Goal: Navigation & Orientation: Find specific page/section

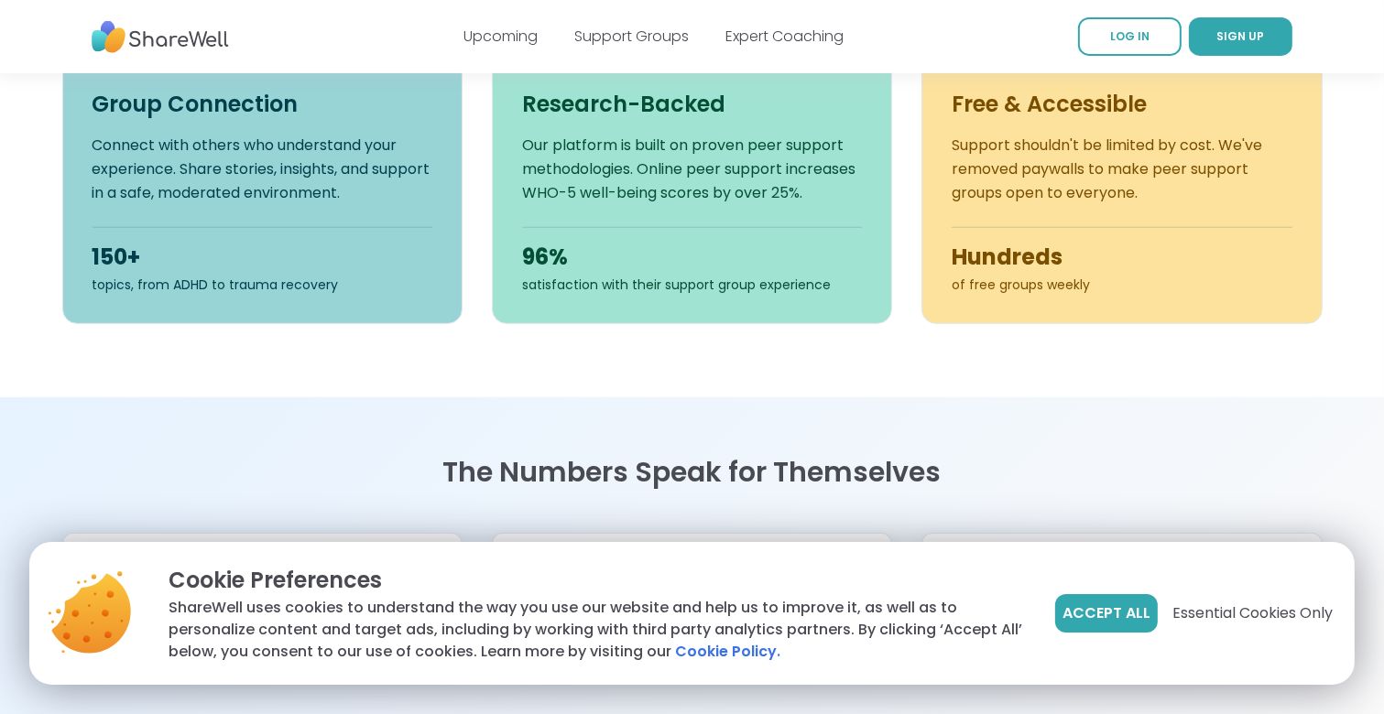
scroll to position [755, 0]
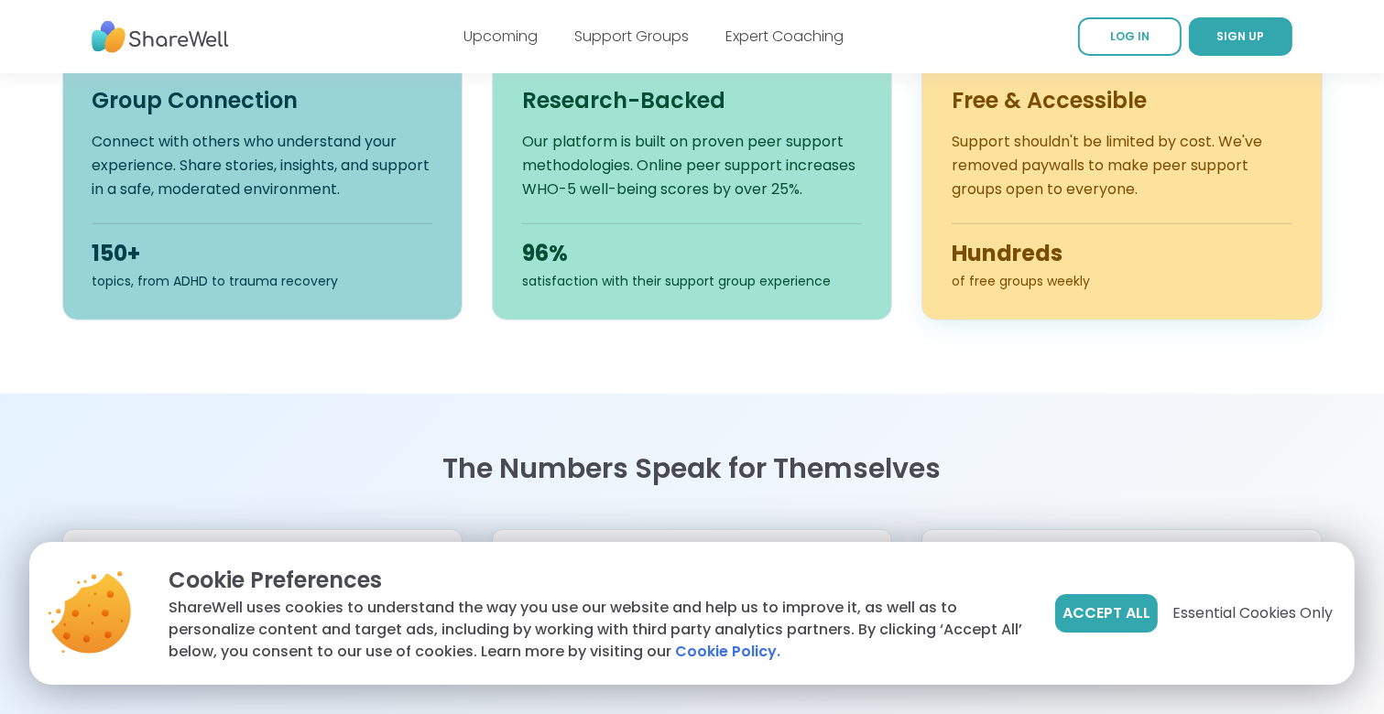
click at [1048, 106] on h3 "Free & Accessible" at bounding box center [1121, 100] width 340 height 29
click at [1049, 248] on div "Hundreds" at bounding box center [1121, 253] width 340 height 29
click at [1049, 251] on div "Hundreds" at bounding box center [1121, 253] width 340 height 29
click at [1051, 256] on div "Hundreds" at bounding box center [1121, 253] width 340 height 29
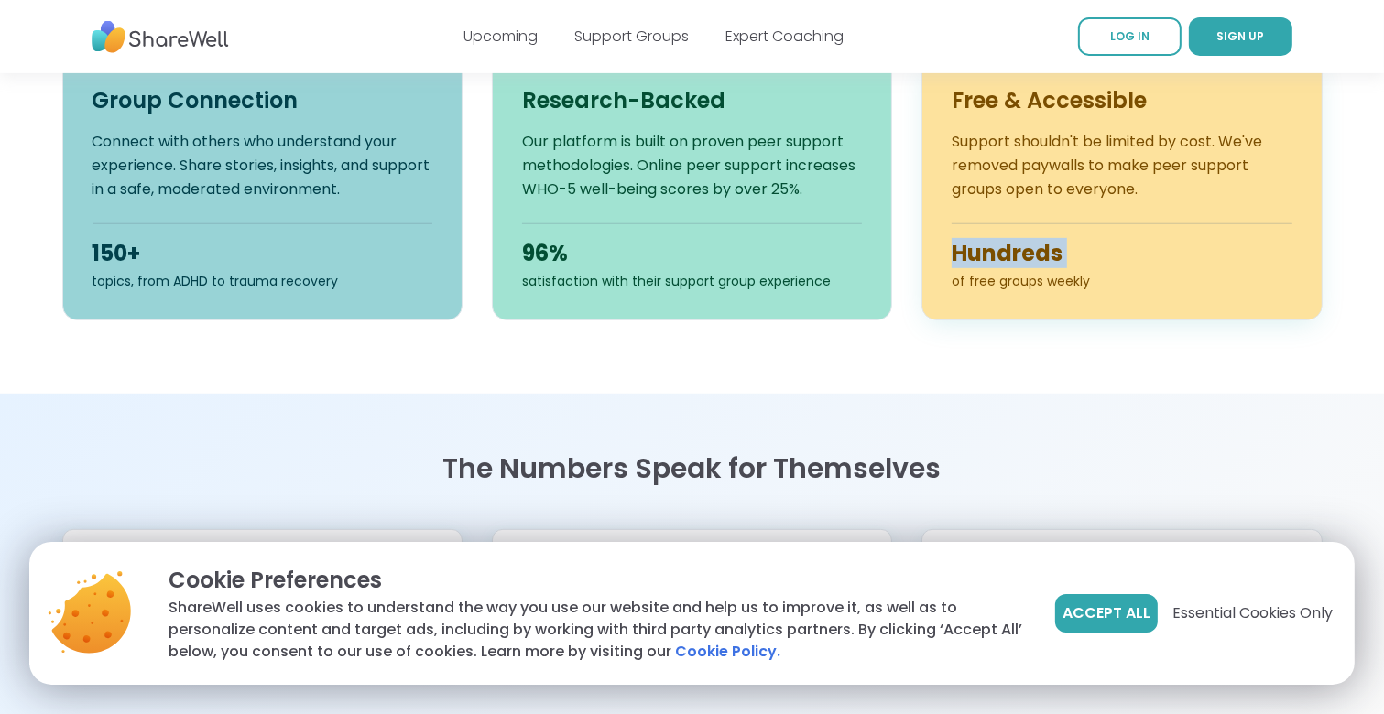
click at [1051, 258] on div "Hundreds" at bounding box center [1121, 253] width 340 height 29
click at [1052, 258] on div "Hundreds" at bounding box center [1121, 253] width 340 height 29
click at [1111, 253] on div "Hundreds" at bounding box center [1121, 253] width 340 height 29
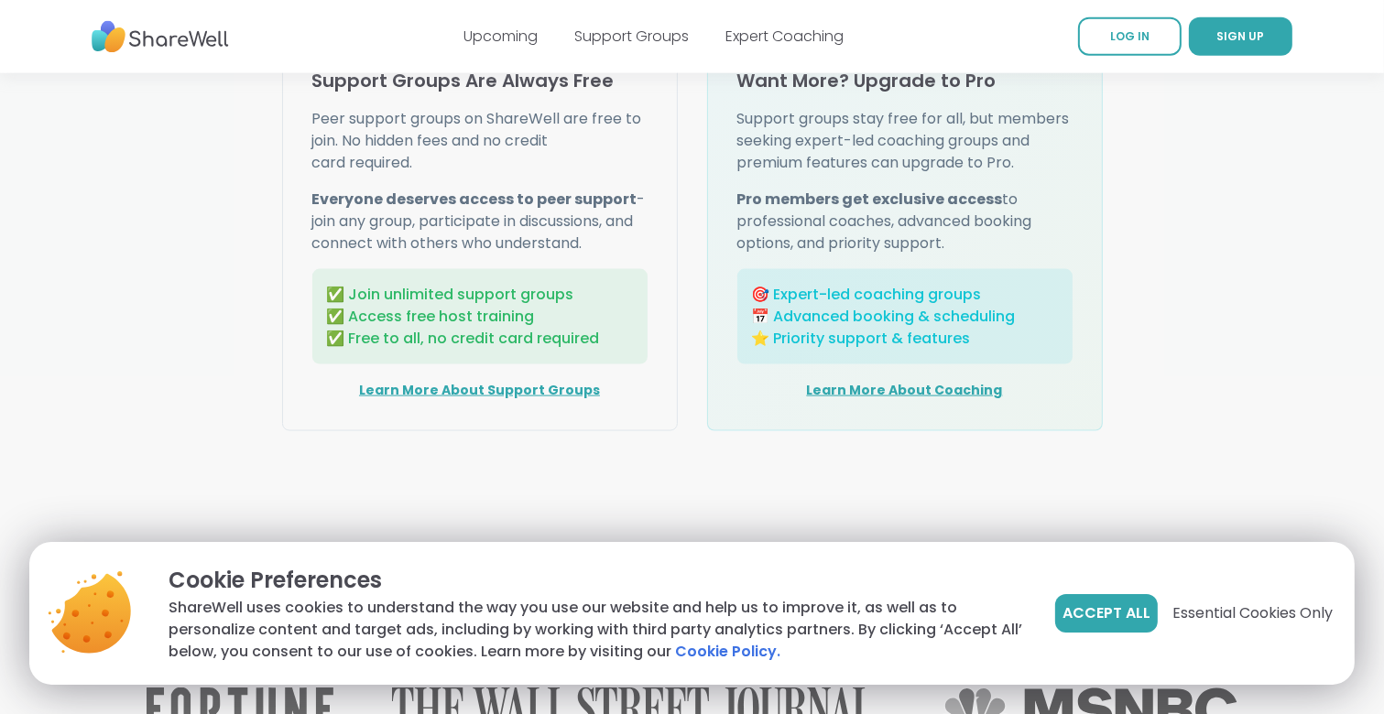
scroll to position [2419, 0]
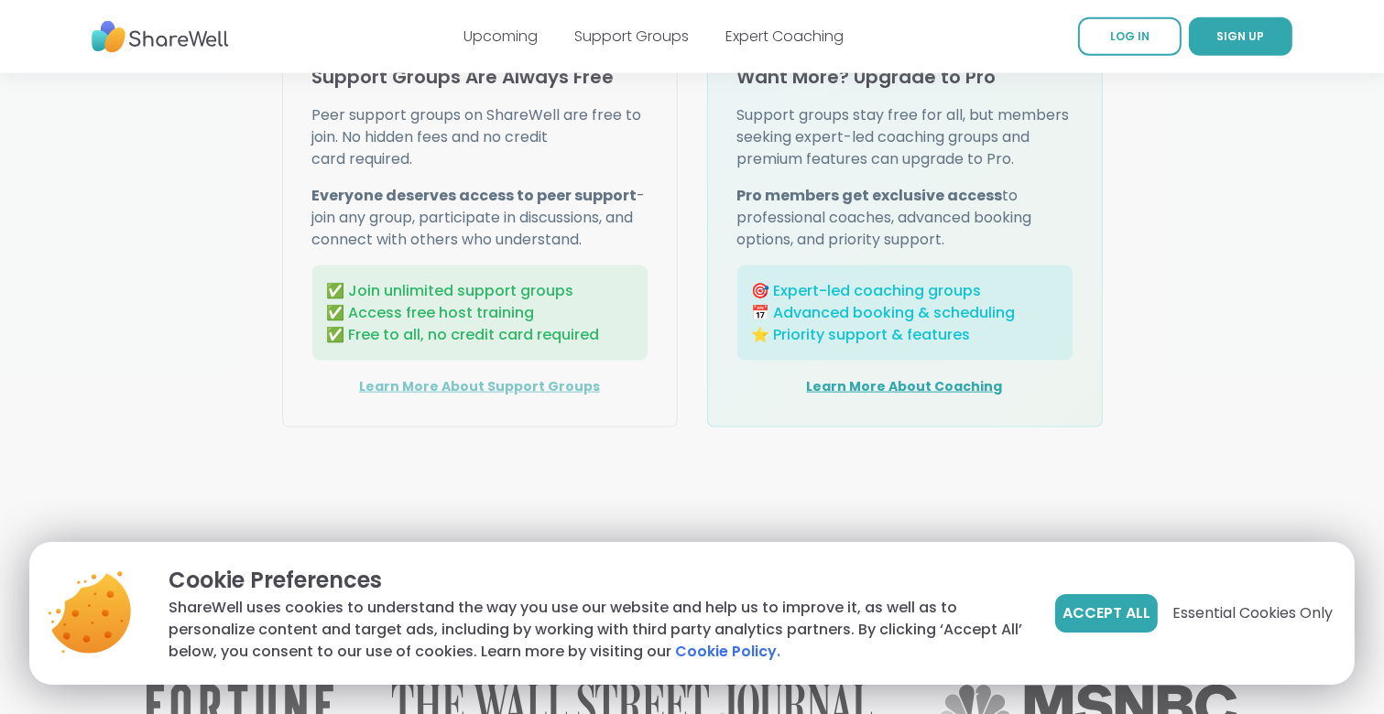
click at [447, 377] on link "Learn More About Support Groups" at bounding box center [479, 386] width 241 height 18
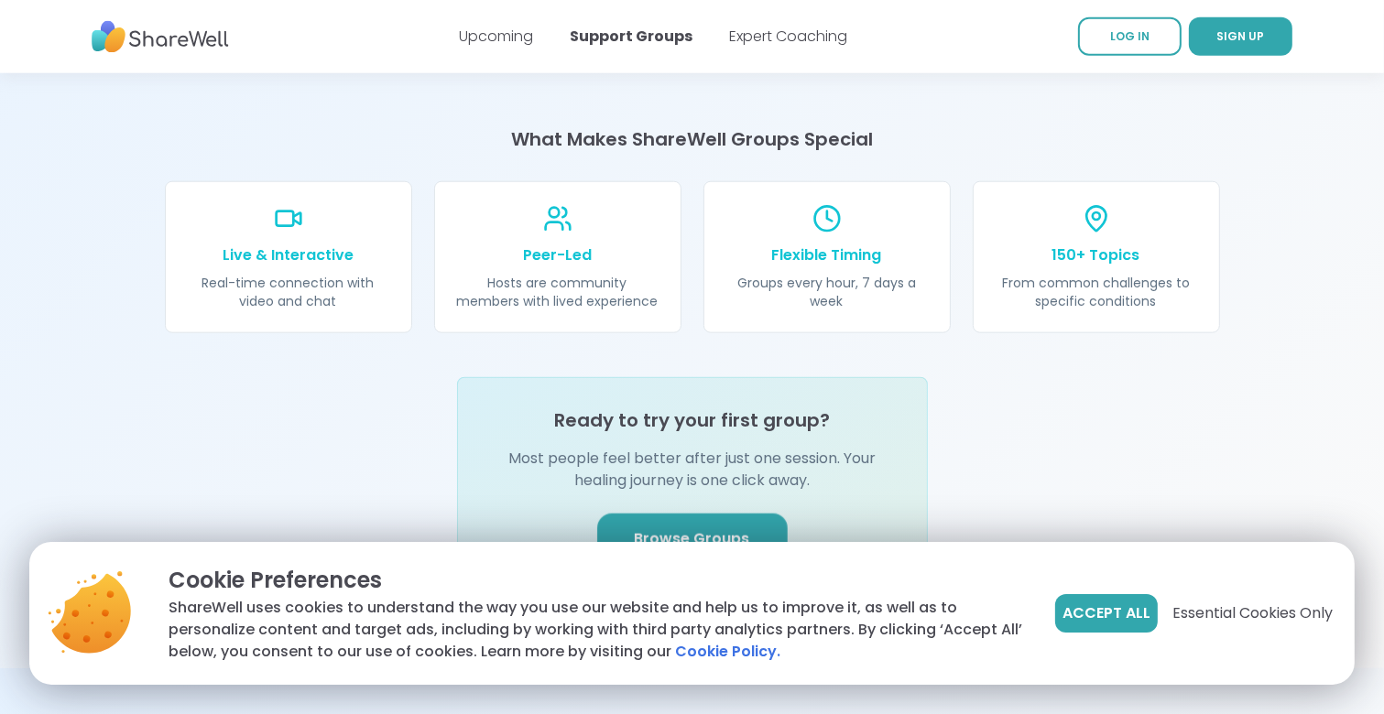
scroll to position [2008, 0]
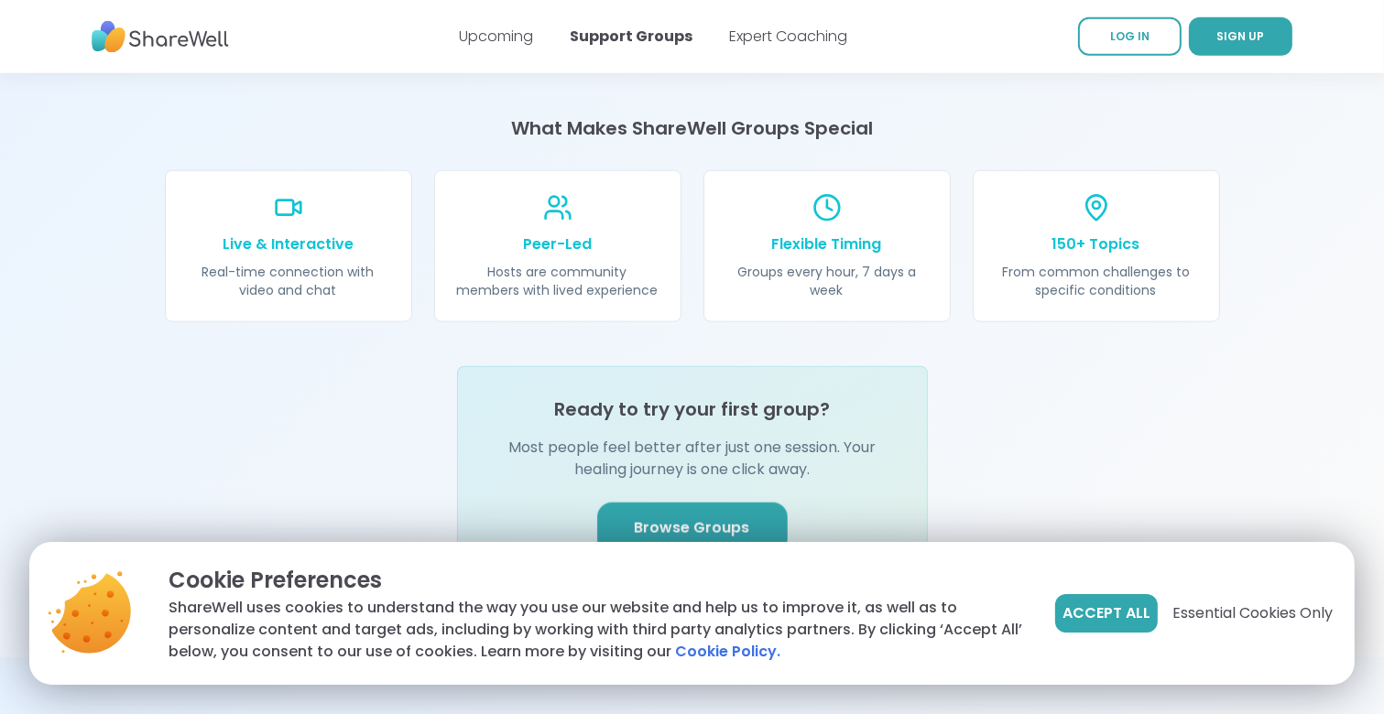
click at [678, 517] on span "Browse Groups" at bounding box center [692, 528] width 115 height 22
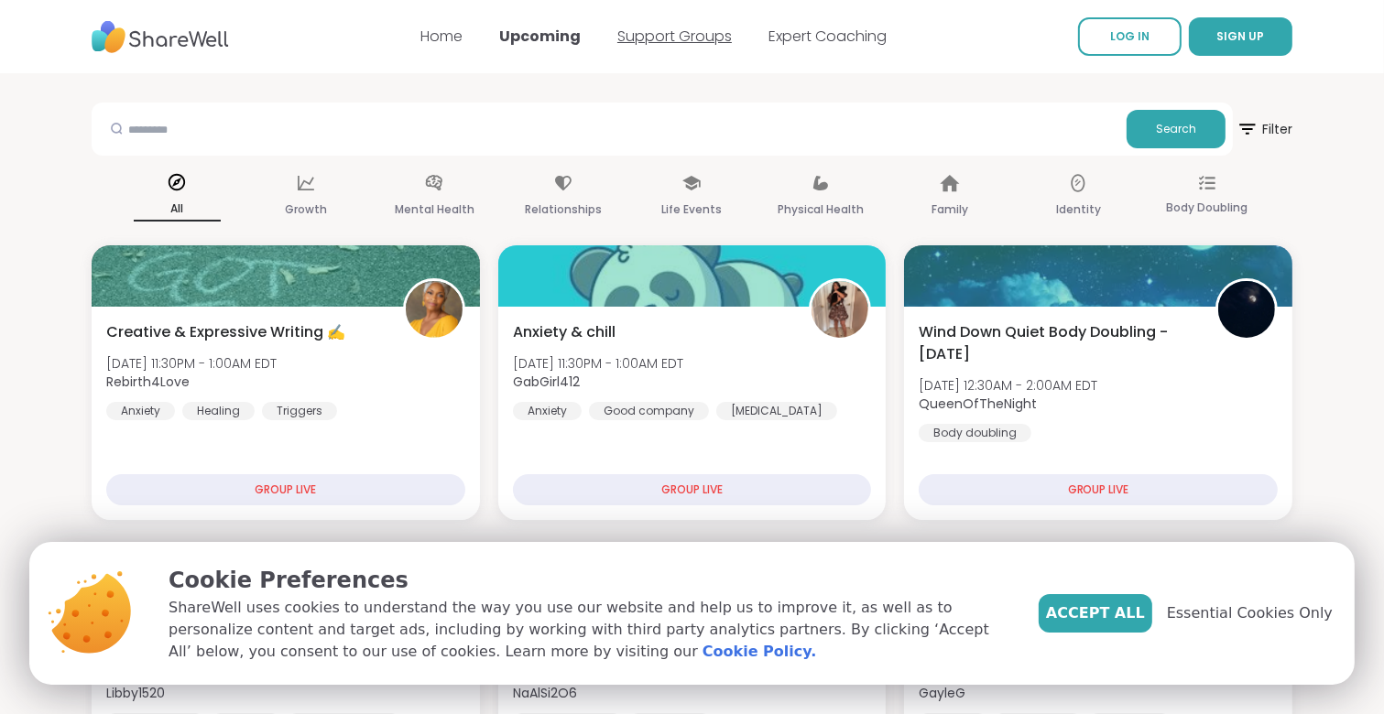
click at [692, 34] on link "Support Groups" at bounding box center [674, 36] width 114 height 21
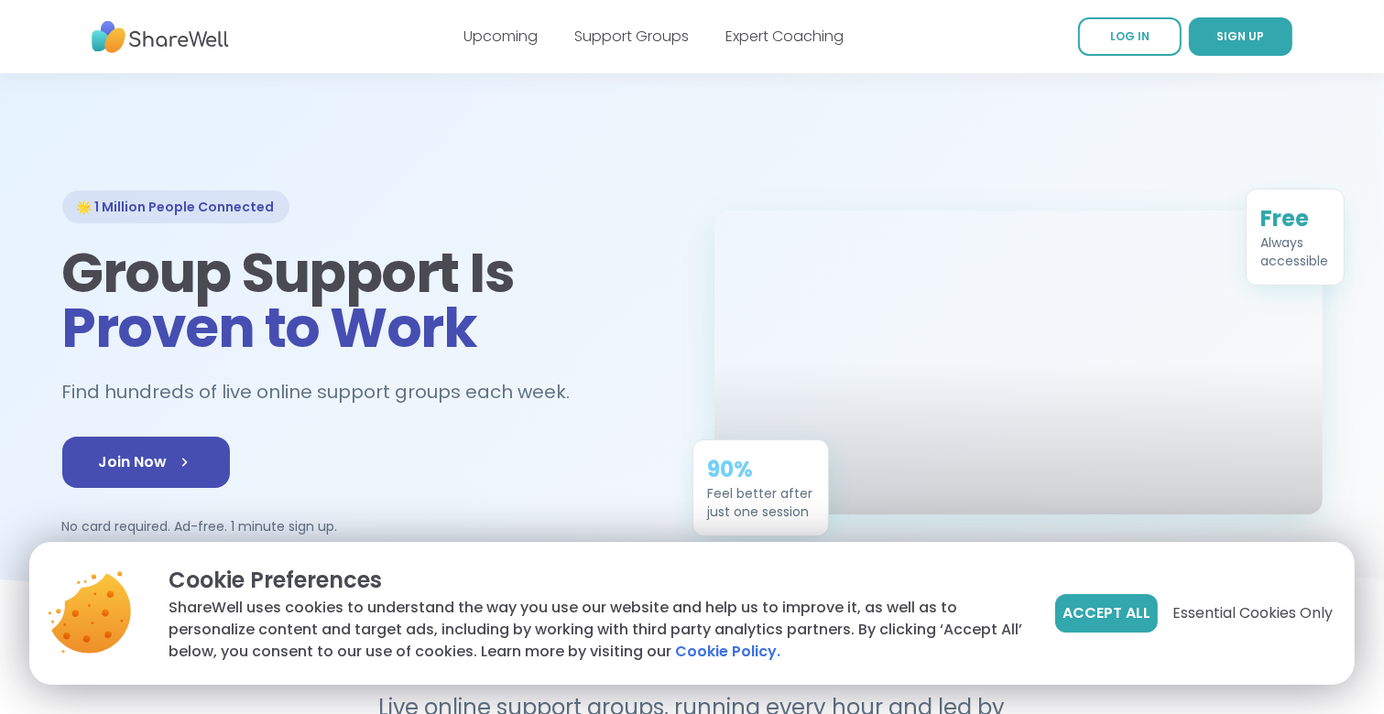
click at [1353, 15] on nav "Upcoming Support Groups Expert Coaching LOG IN SIGN UP" at bounding box center [692, 36] width 1384 height 73
